Goal: Find specific page/section: Find specific page/section

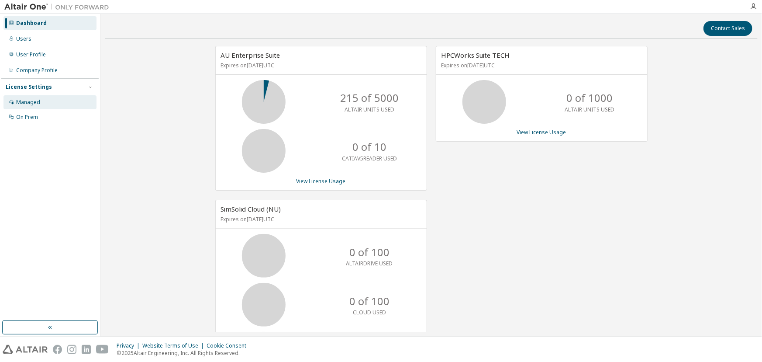
click at [38, 103] on div "Managed" at bounding box center [28, 102] width 24 height 7
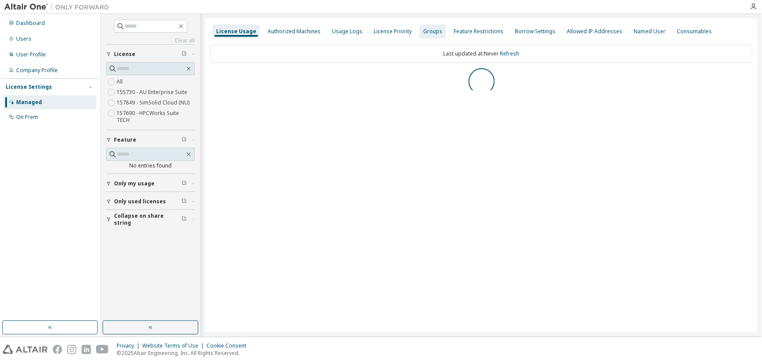
click at [431, 33] on div "Groups" at bounding box center [432, 31] width 19 height 7
